Goal: Transaction & Acquisition: Purchase product/service

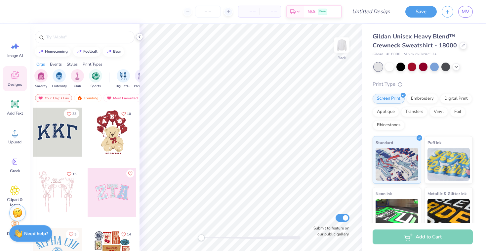
click at [141, 38] on icon at bounding box center [139, 36] width 5 height 5
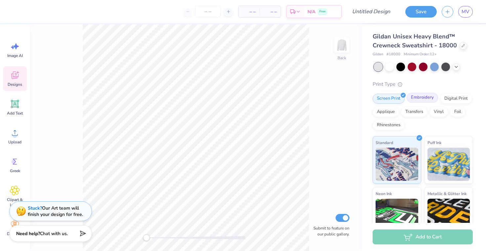
click at [417, 98] on div "Embroidery" at bounding box center [422, 98] width 31 height 10
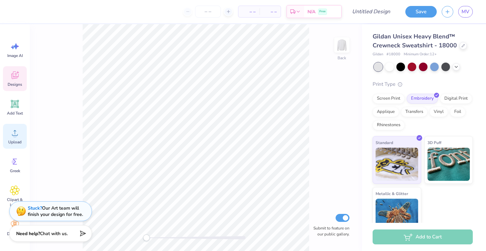
click at [12, 137] on icon at bounding box center [15, 133] width 10 height 10
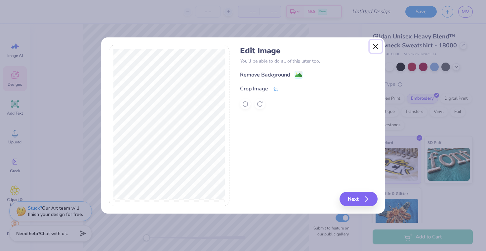
click at [378, 44] on button "Close" at bounding box center [376, 46] width 13 height 13
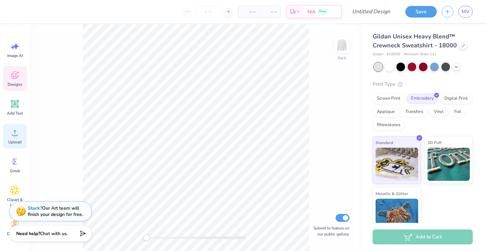
click at [17, 139] on div "Upload" at bounding box center [15, 136] width 24 height 25
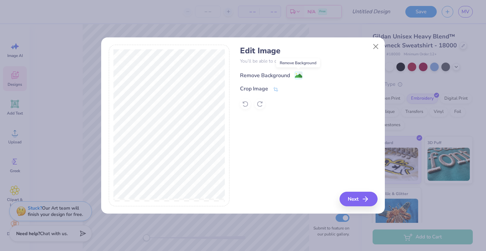
click at [300, 76] on image at bounding box center [298, 75] width 7 height 7
click at [362, 203] on button "Next" at bounding box center [360, 199] width 38 height 15
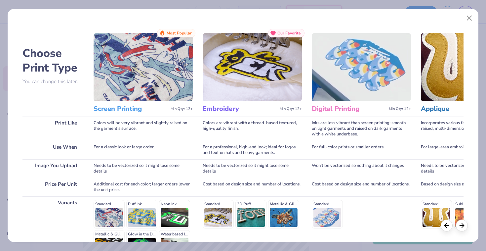
scroll to position [79, 0]
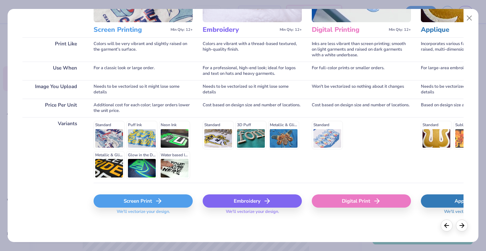
click at [246, 201] on div "Embroidery" at bounding box center [252, 200] width 99 height 13
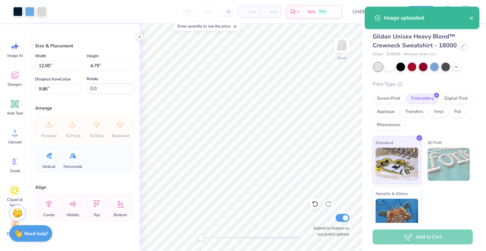
type input "4.88"
type input "1.95"
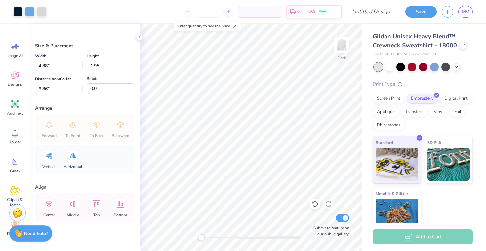
type input "10.9"
type input "4.67"
type input "1.52"
type input "3.59"
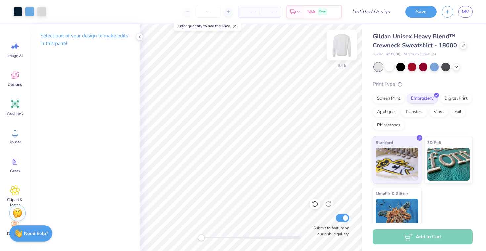
click at [348, 43] on img at bounding box center [342, 45] width 26 height 26
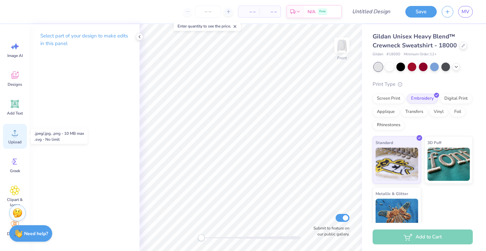
click at [11, 144] on span "Upload" at bounding box center [14, 141] width 13 height 5
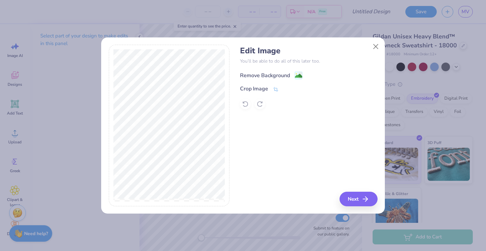
click at [298, 74] on image at bounding box center [298, 75] width 7 height 7
click at [358, 199] on button "Next" at bounding box center [360, 199] width 38 height 15
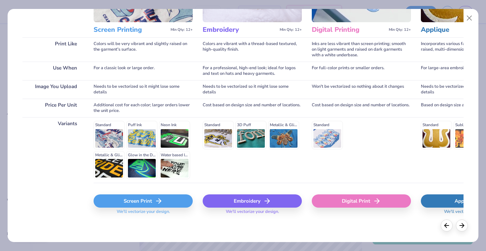
click at [260, 199] on div "Embroidery" at bounding box center [252, 200] width 99 height 13
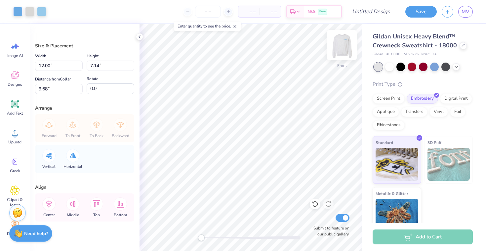
click at [344, 47] on img at bounding box center [342, 45] width 26 height 26
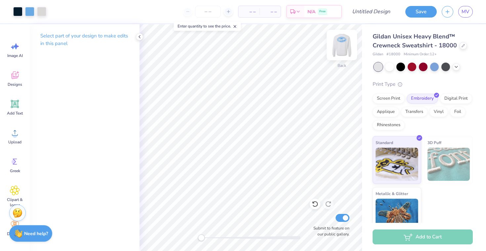
click at [343, 50] on img at bounding box center [342, 45] width 26 height 26
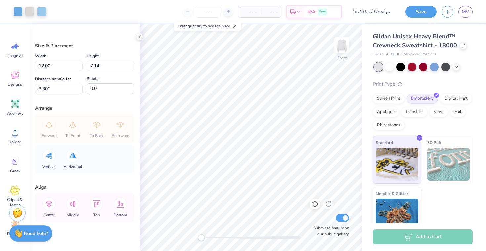
type input "11.51"
type input "6.85"
type input "3.59"
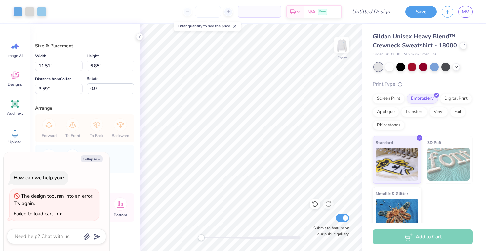
type textarea "x"
